Goal: Check status: Check status

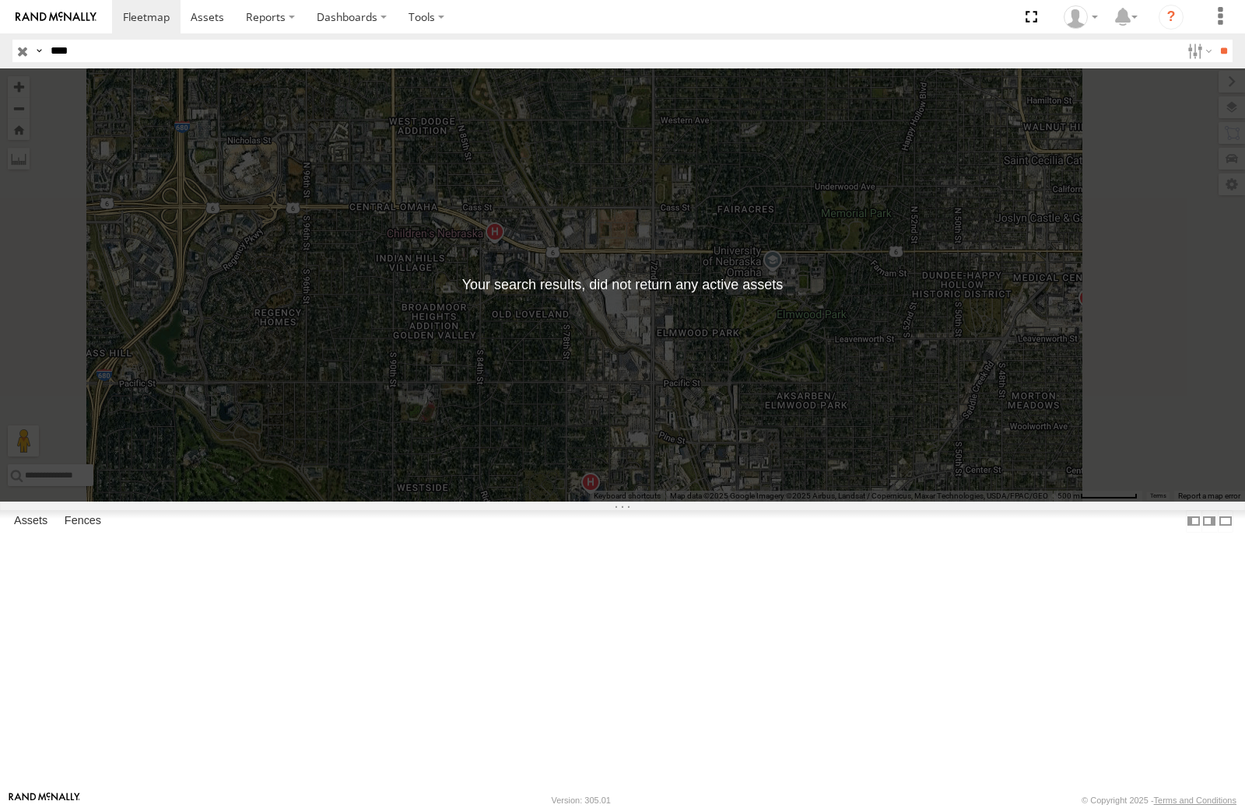
drag, startPoint x: 82, startPoint y: 58, endPoint x: 29, endPoint y: 52, distance: 53.2
click at [29, 52] on div "Search Query Asset ID Asset Label Registration Manufacturer Model VIN Job ID Dr…" at bounding box center [613, 51] width 1202 height 23
type input "****"
click at [1214, 40] on input "**" at bounding box center [1223, 51] width 18 height 23
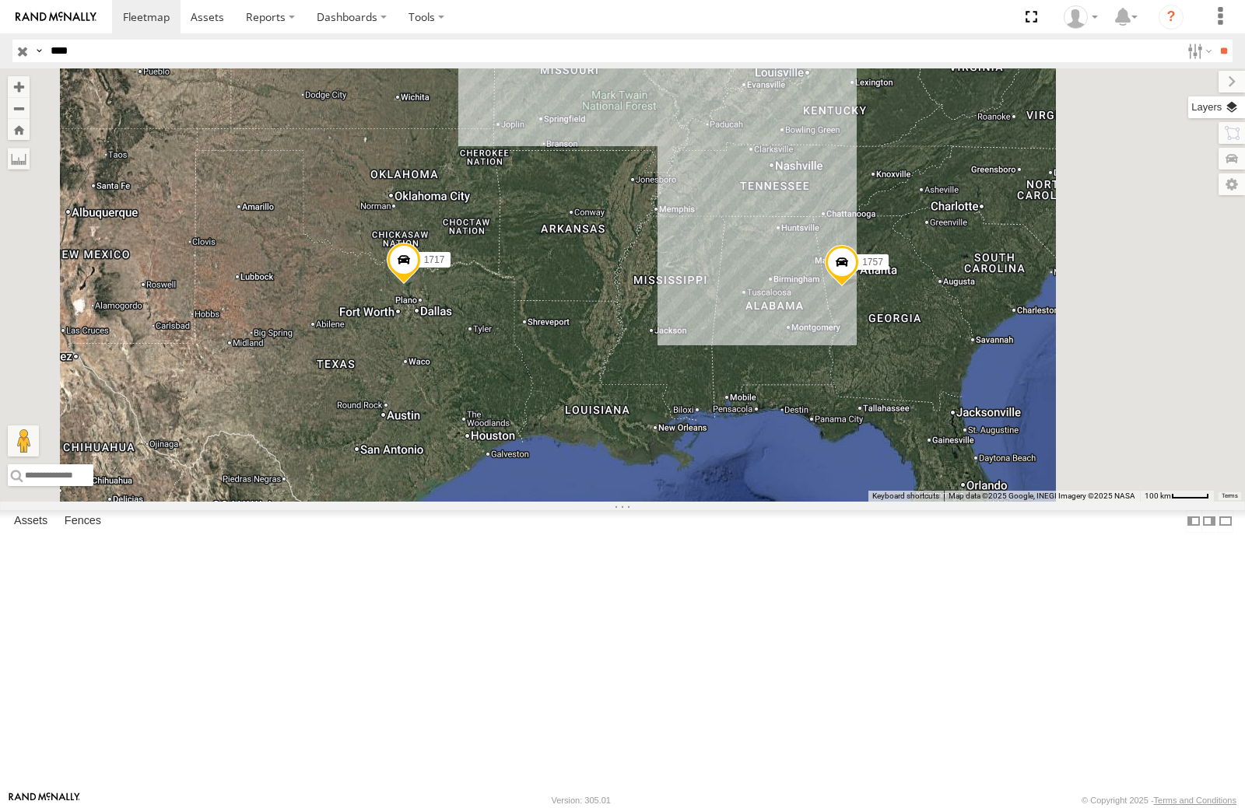
click at [1188, 110] on label at bounding box center [1216, 107] width 57 height 22
click at [0, 0] on span "Satellite + Roadmap" at bounding box center [0, 0] width 0 height 0
click at [0, 0] on span "Overlays" at bounding box center [0, 0] width 0 height 0
click at [818, 431] on div "1757 1717" at bounding box center [622, 284] width 1245 height 433
click at [421, 285] on span at bounding box center [404, 264] width 34 height 42
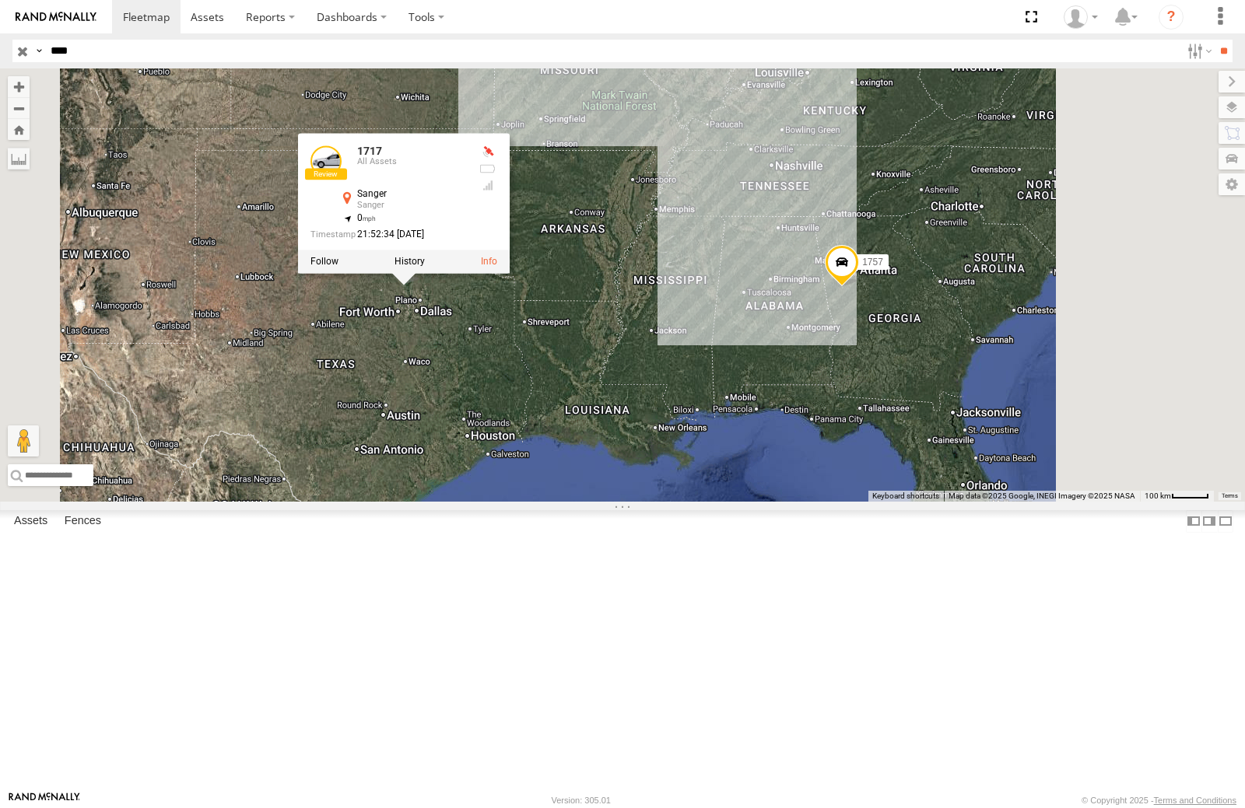
click at [622, 481] on div "1757 1717 1717 All Assets Sanger Sanger 33.39474 , -97.17128 0 21:52:34 [DATE]" at bounding box center [622, 284] width 1245 height 433
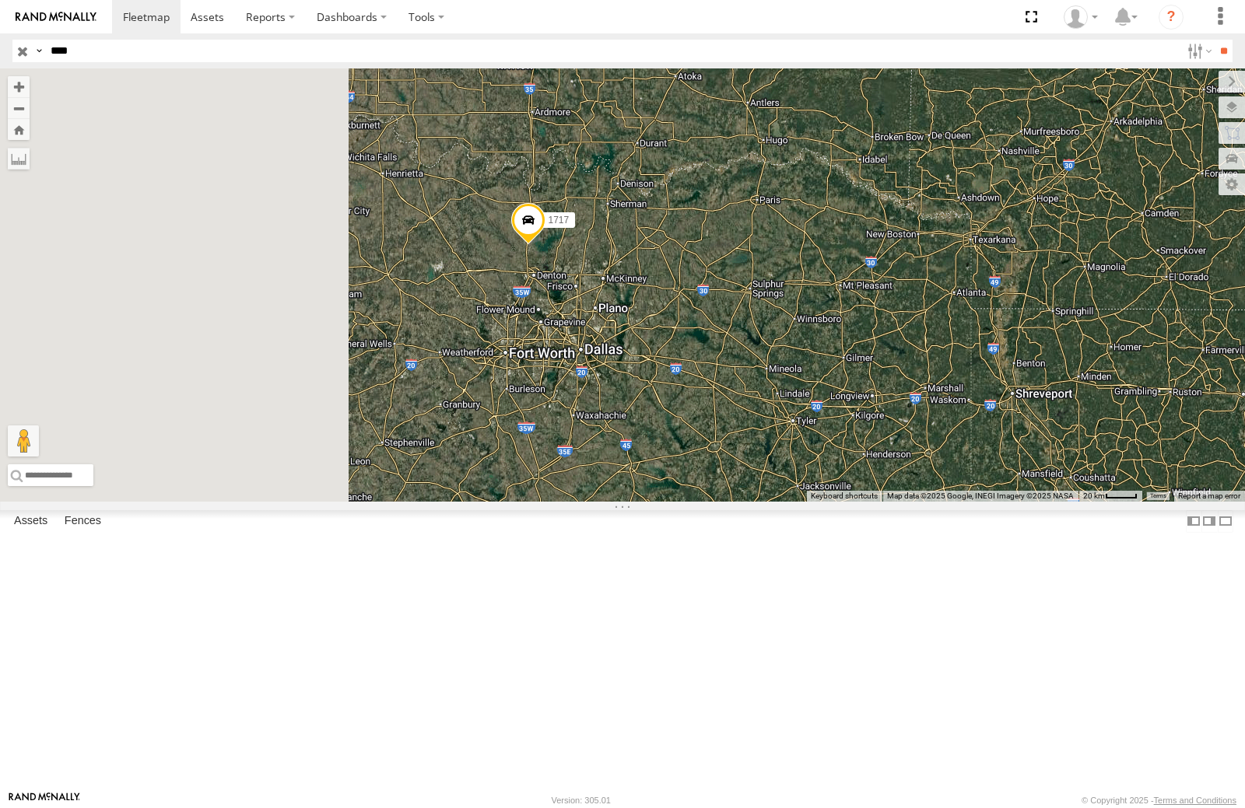
drag, startPoint x: 765, startPoint y: 457, endPoint x: 823, endPoint y: 465, distance: 58.1
click at [823, 465] on div "1757 1717" at bounding box center [622, 284] width 1245 height 433
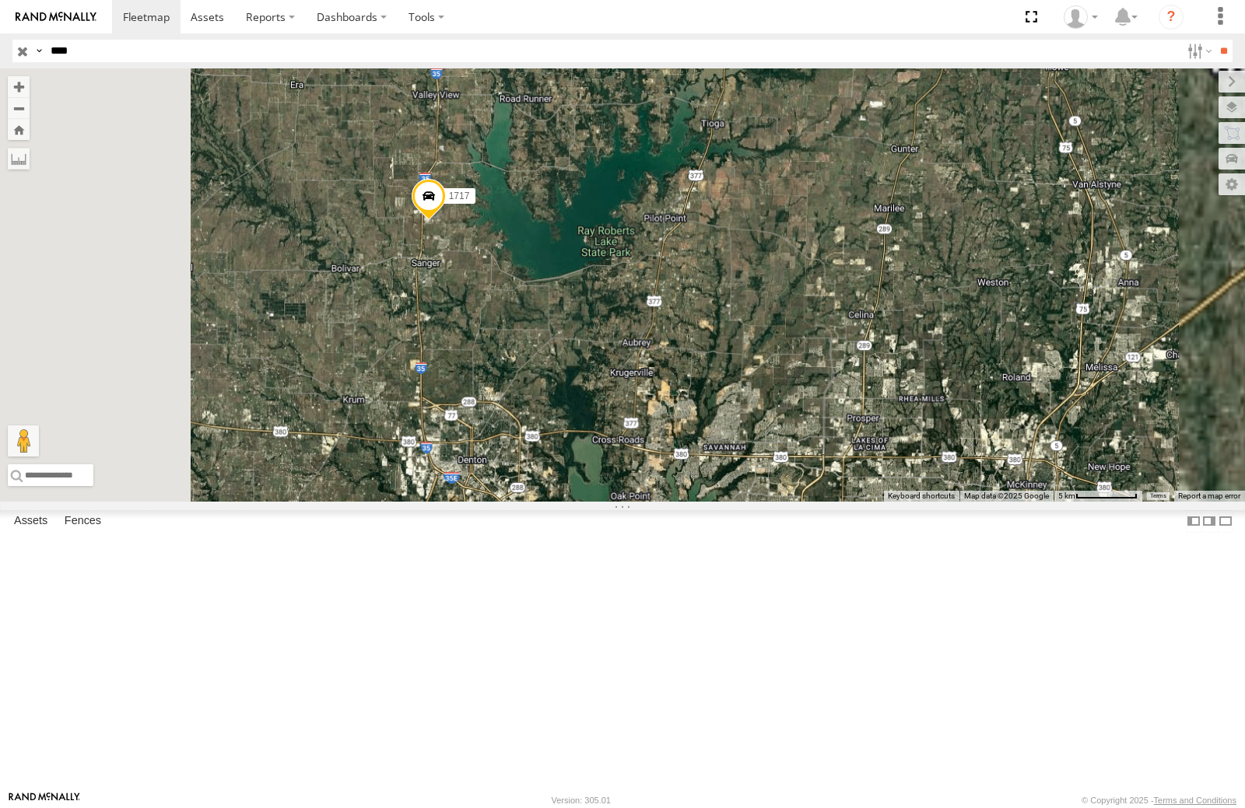
drag, startPoint x: 783, startPoint y: 501, endPoint x: 829, endPoint y: 538, distance: 59.2
click at [829, 502] on div "1757 1717" at bounding box center [622, 284] width 1245 height 433
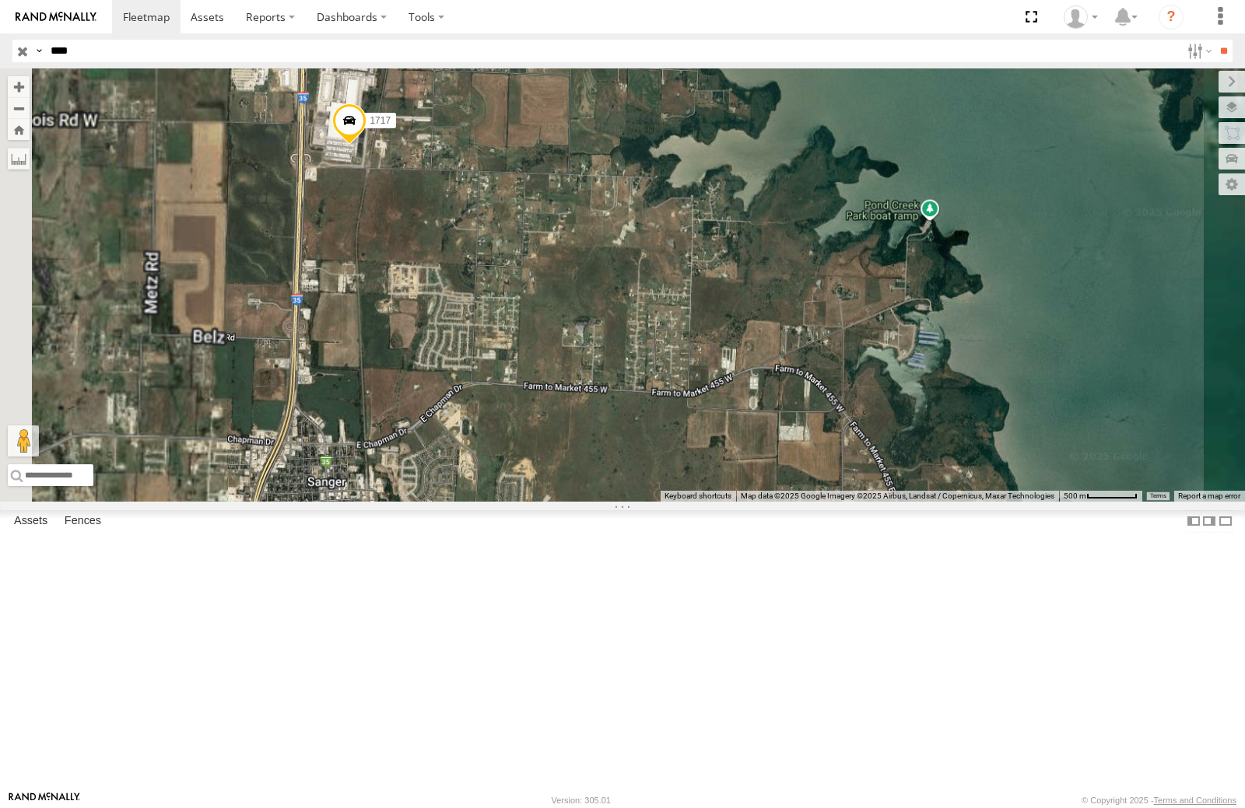
drag, startPoint x: 613, startPoint y: 414, endPoint x: 811, endPoint y: 551, distance: 241.0
click at [814, 502] on div "1757 1717" at bounding box center [622, 284] width 1245 height 433
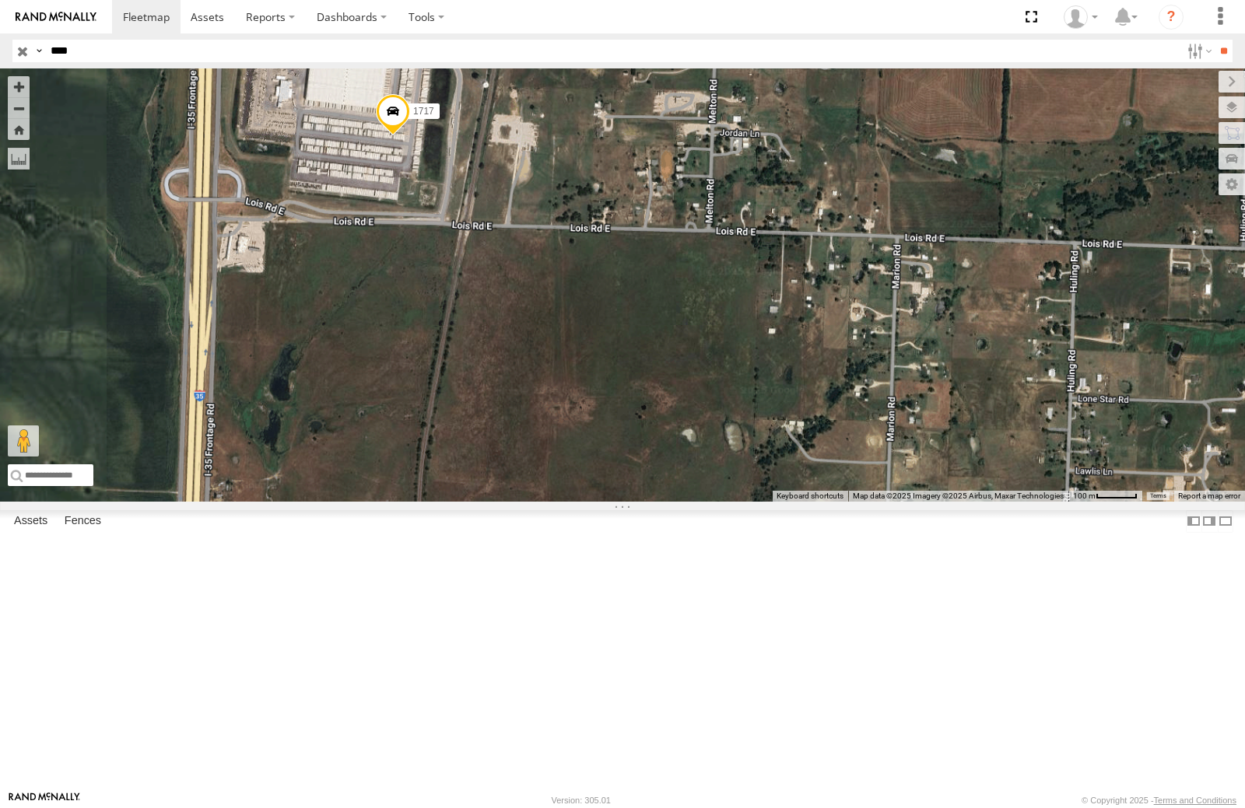
drag, startPoint x: 694, startPoint y: 422, endPoint x: 816, endPoint y: 583, distance: 201.5
click at [816, 502] on div "1757 1717" at bounding box center [622, 284] width 1245 height 433
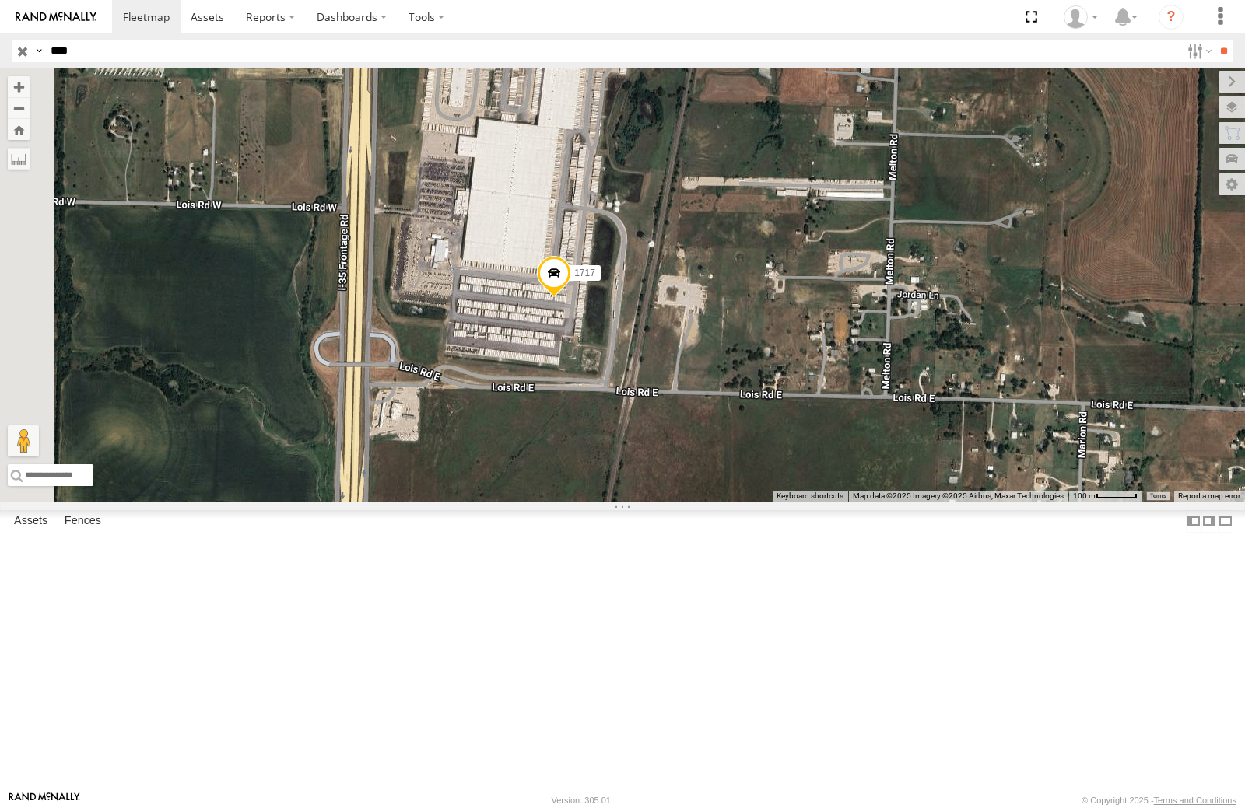
drag, startPoint x: 753, startPoint y: 531, endPoint x: 823, endPoint y: 604, distance: 100.7
click at [823, 502] on div "1757 1717" at bounding box center [622, 284] width 1245 height 433
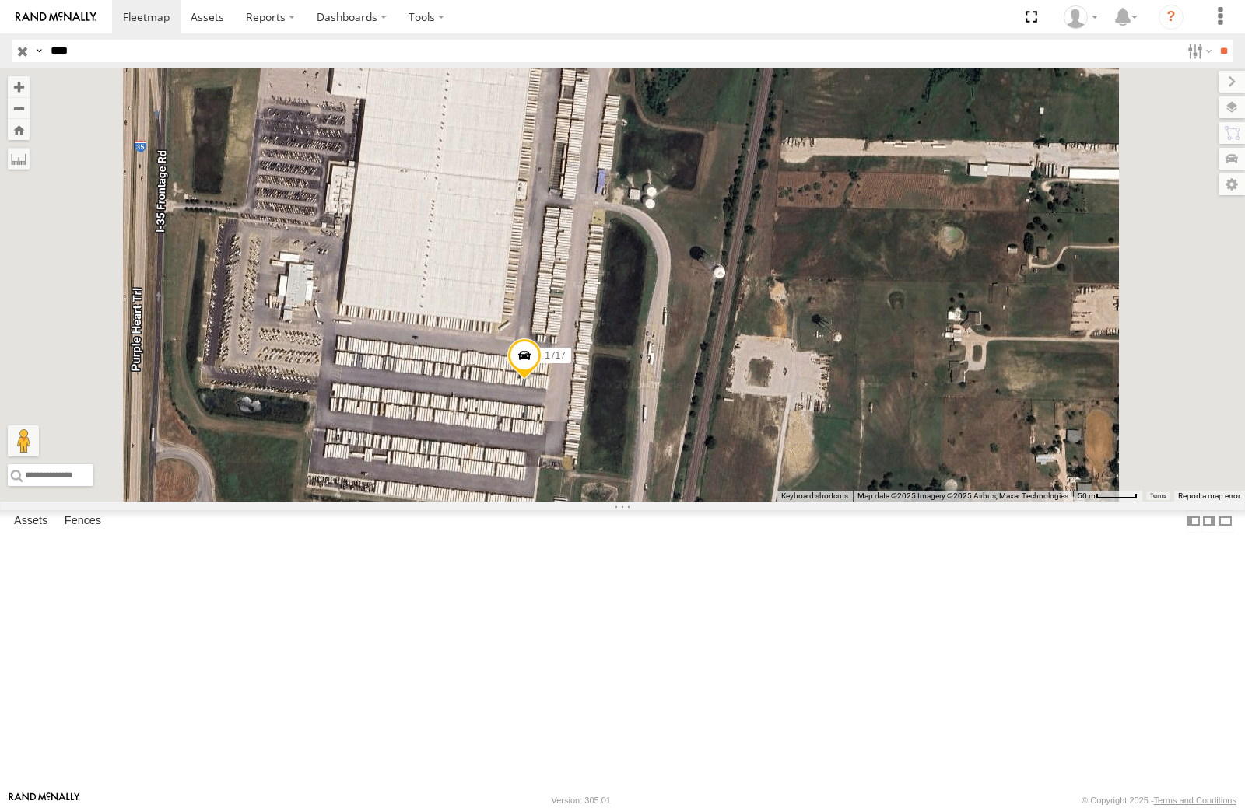
drag, startPoint x: 863, startPoint y: 531, endPoint x: 904, endPoint y: 625, distance: 102.5
click at [908, 502] on div "1757 1717" at bounding box center [622, 284] width 1245 height 433
